Goal: Task Accomplishment & Management: Use online tool/utility

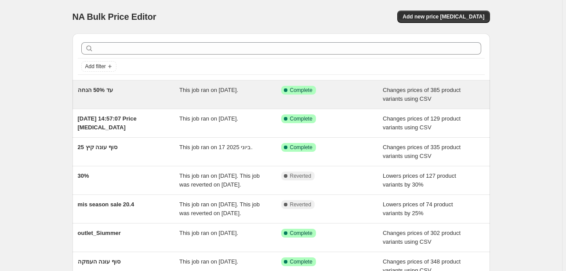
click at [213, 90] on span "This job ran on [DATE]." at bounding box center [208, 90] width 59 height 7
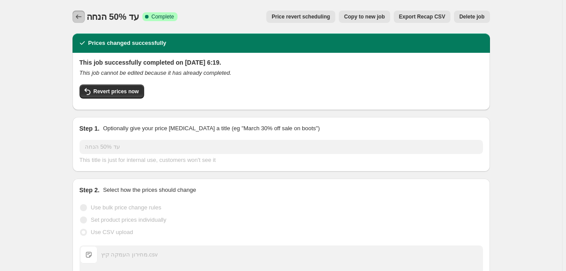
click at [77, 18] on icon "Price change jobs" at bounding box center [78, 16] width 9 height 9
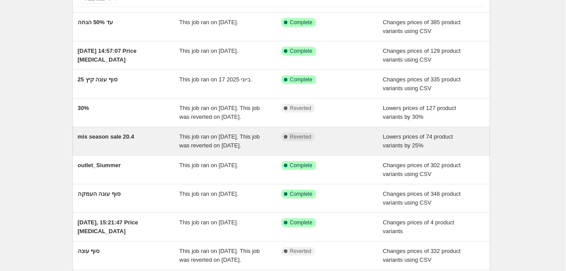
scroll to position [70, 0]
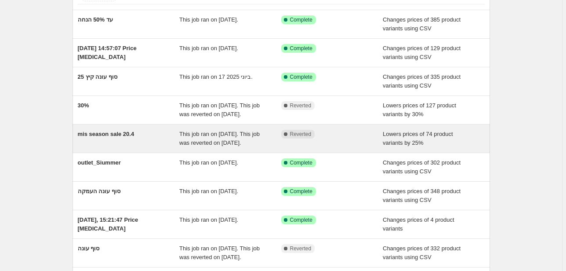
click at [119, 131] on span "mis season sale 20.4" at bounding box center [106, 133] width 57 height 7
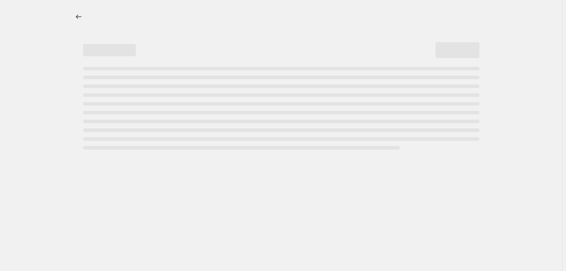
select select "percentage"
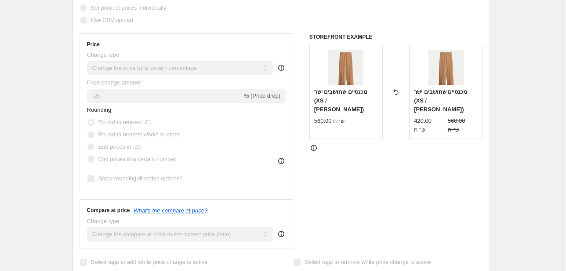
scroll to position [70, 0]
